Goal: Navigation & Orientation: Understand site structure

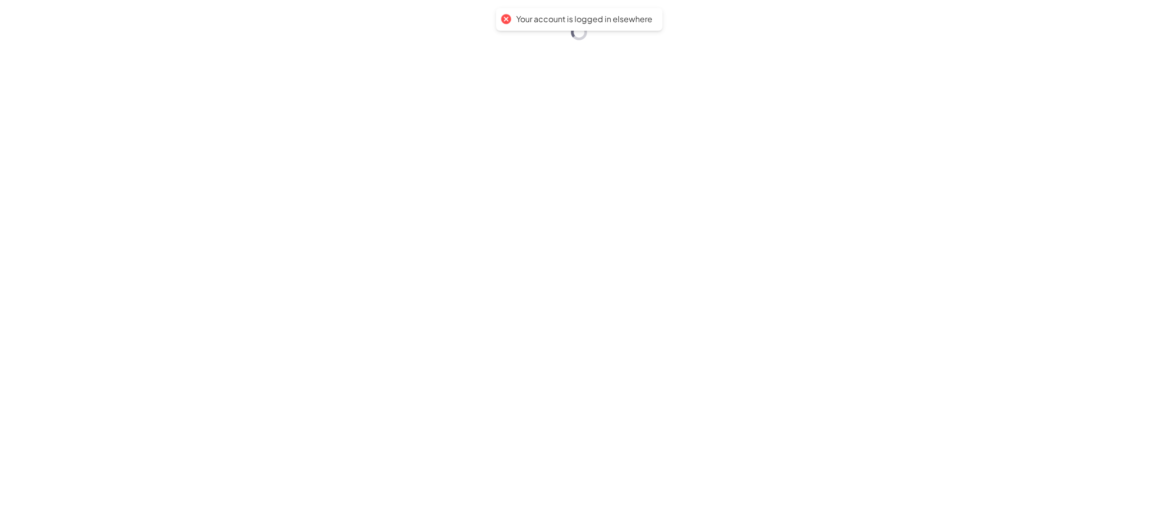
click at [272, 192] on div "Your account is logged in elsewhere" at bounding box center [579, 262] width 1158 height 524
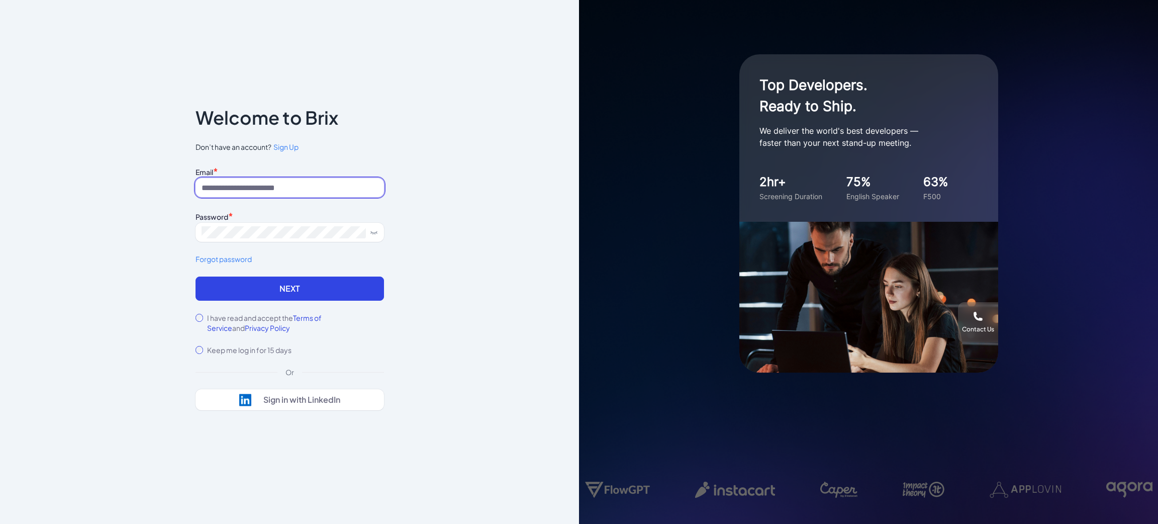
click at [291, 179] on input at bounding box center [289, 187] width 188 height 19
type input "**********"
click at [194, 315] on div "**********" at bounding box center [289, 261] width 221 height 369
drag, startPoint x: 224, startPoint y: 292, endPoint x: 219, endPoint y: 300, distance: 9.8
click at [224, 291] on button "Next" at bounding box center [289, 288] width 188 height 24
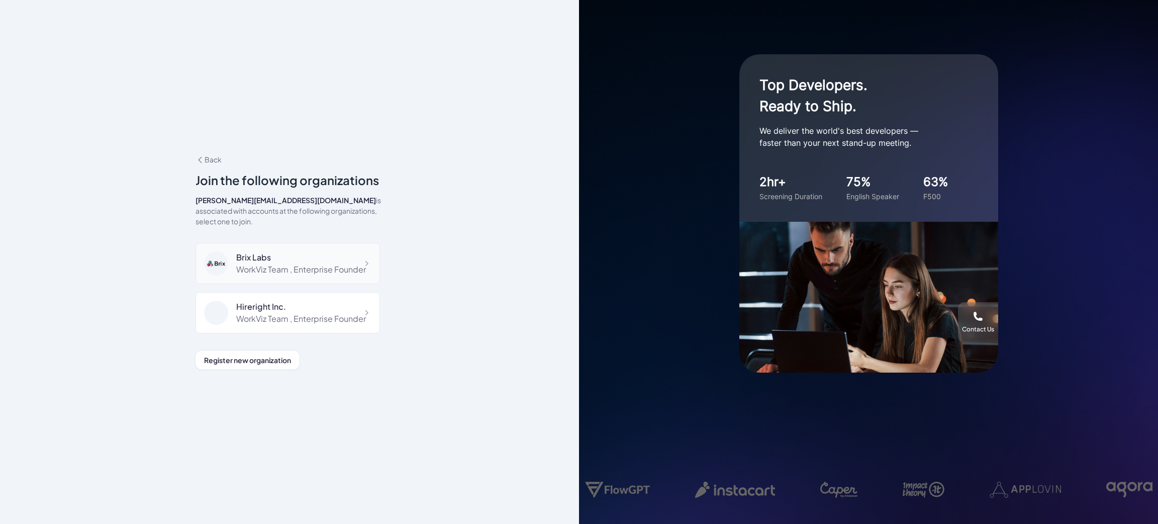
click at [307, 270] on div "WorkViz Team , Enterprise Founder" at bounding box center [301, 269] width 130 height 12
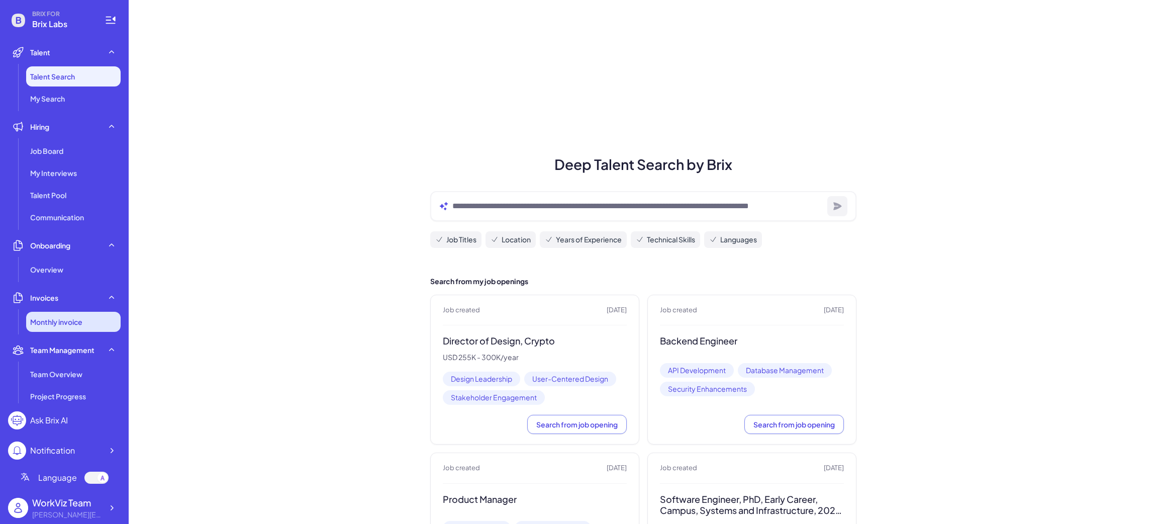
scroll to position [234, 0]
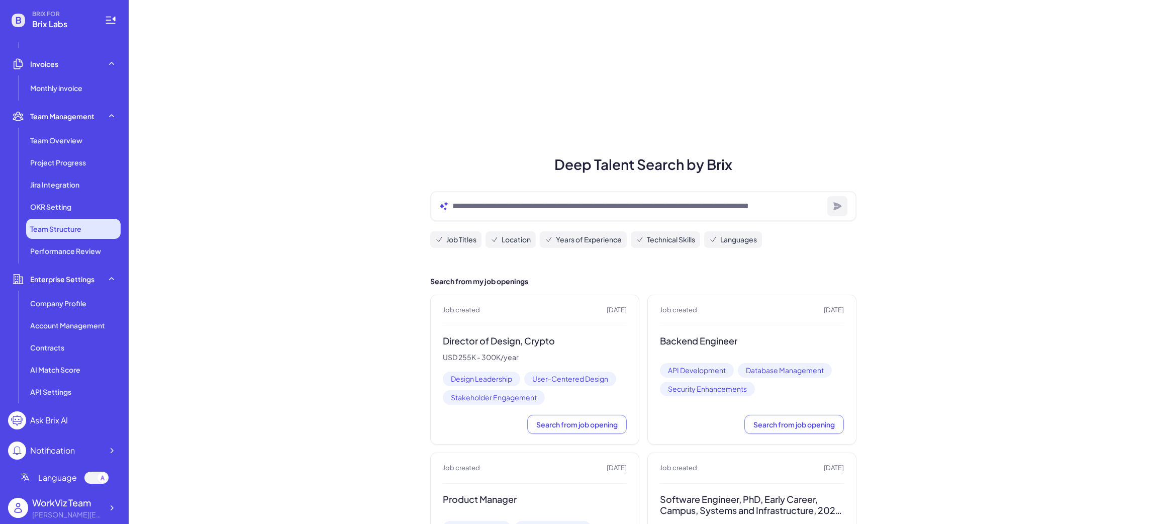
click at [62, 226] on span "Team Structure" at bounding box center [55, 229] width 51 height 10
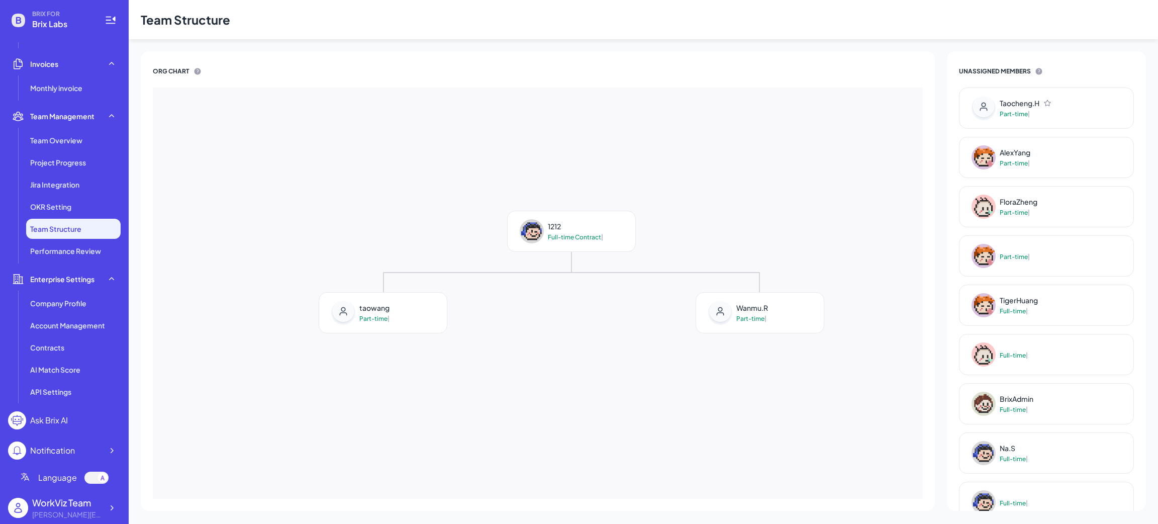
drag, startPoint x: 499, startPoint y: 225, endPoint x: 728, endPoint y: 346, distance: 259.9
click at [548, 398] on div "1212 Full-time Contract | taowang Part-time | Wanmu.R Part-time |" at bounding box center [571, 408] width 770 height 411
click at [539, 340] on div "1212 Full-time Contract | taowang Part-time | Wanmu.R Part-time |" at bounding box center [571, 408] width 770 height 411
drag, startPoint x: 514, startPoint y: 343, endPoint x: 423, endPoint y: 331, distance: 91.3
click at [492, 344] on div "1212 Full-time Contract | taowang Part-time | Wanmu.R Part-time |" at bounding box center [571, 408] width 770 height 411
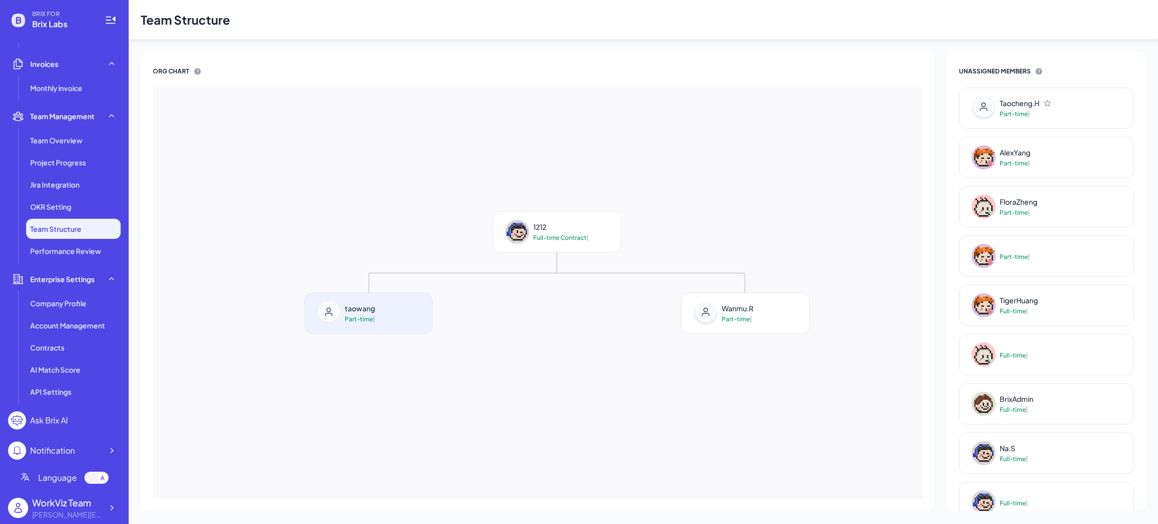
click at [368, 309] on span "taowang" at bounding box center [360, 308] width 30 height 10
click at [719, 368] on div "1212 Full-time Contract | taowang Part-time | Wanmu.R Part-time |" at bounding box center [557, 408] width 770 height 411
click at [782, 283] on li "Wanmu.R Part-time |" at bounding box center [745, 302] width 377 height 61
click at [767, 306] on div "Wanmu.R Part-time |" at bounding box center [745, 313] width 128 height 40
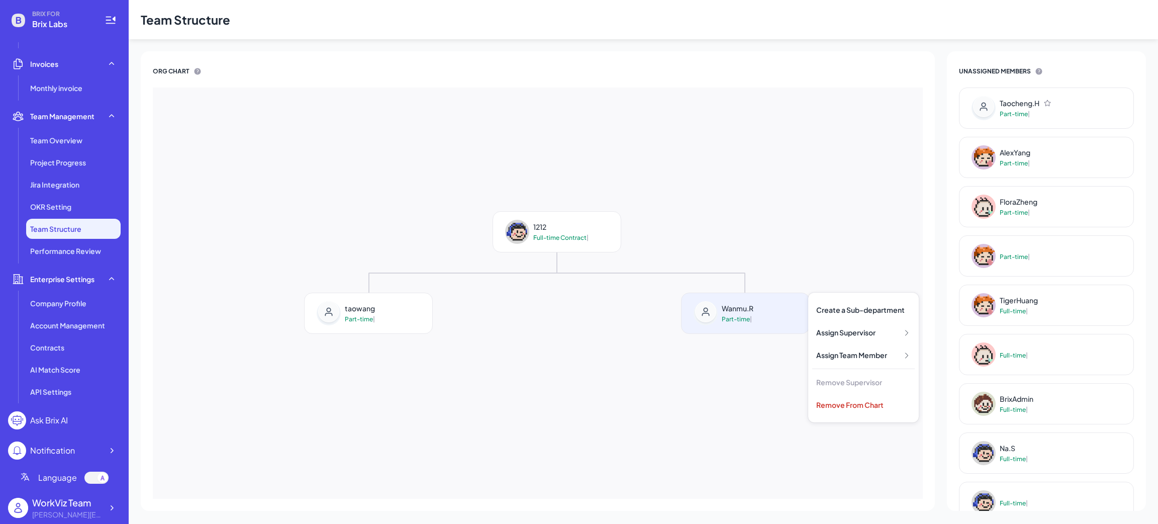
click at [528, 201] on div "1212 Full-time Contract | taowang Part-time | Wanmu.R Part-time |" at bounding box center [538, 292] width 770 height 411
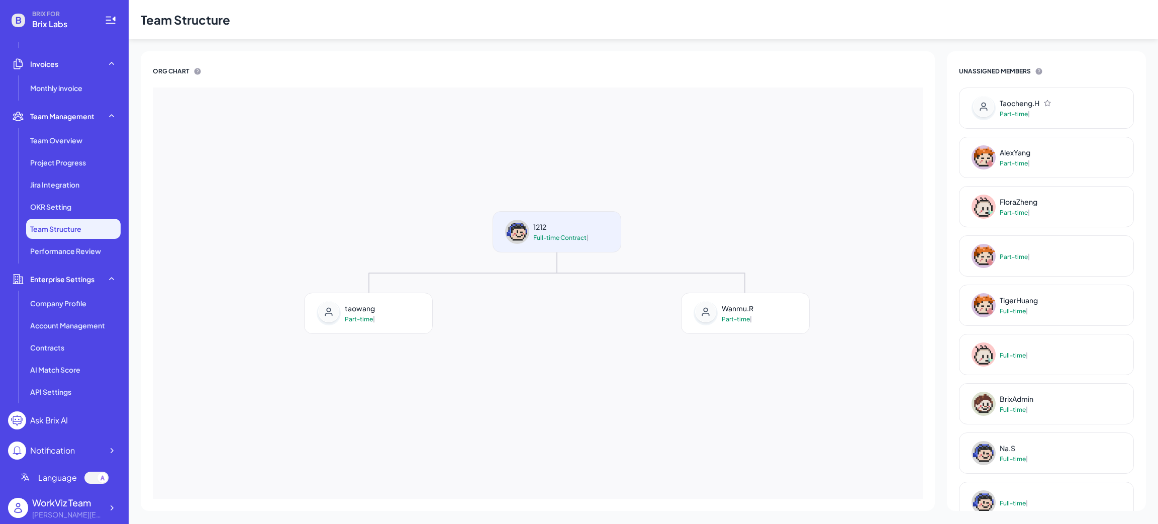
click at [528, 217] on div "1212 Full-time Contract |" at bounding box center [547, 232] width 108 height 40
